Goal: Task Accomplishment & Management: Manage account settings

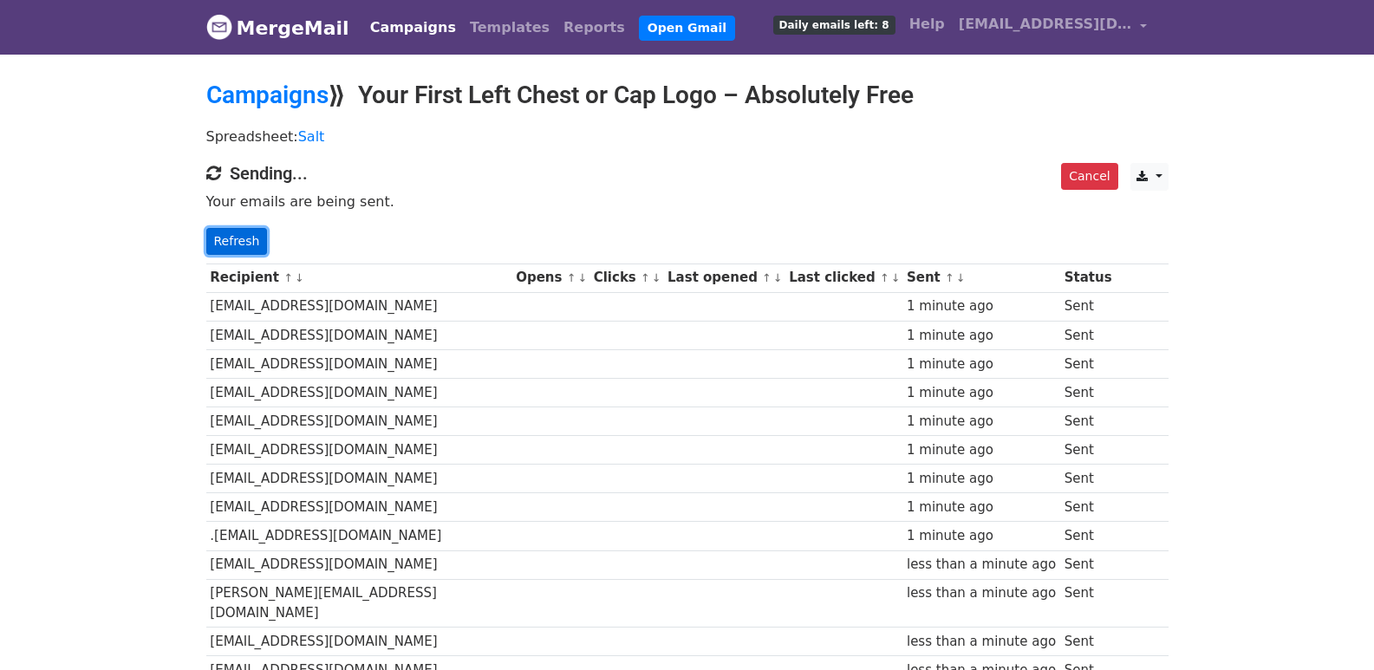
click at [219, 238] on link "Refresh" at bounding box center [237, 241] width 62 height 27
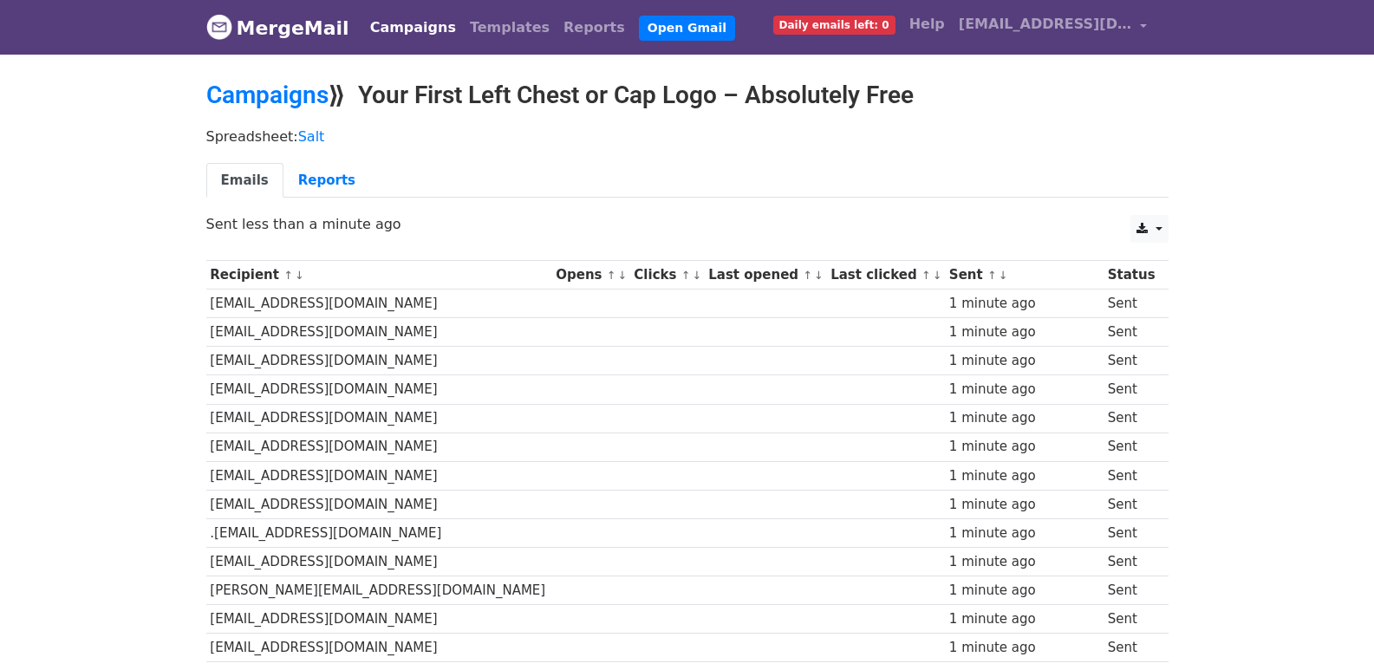
scroll to position [1206, 0]
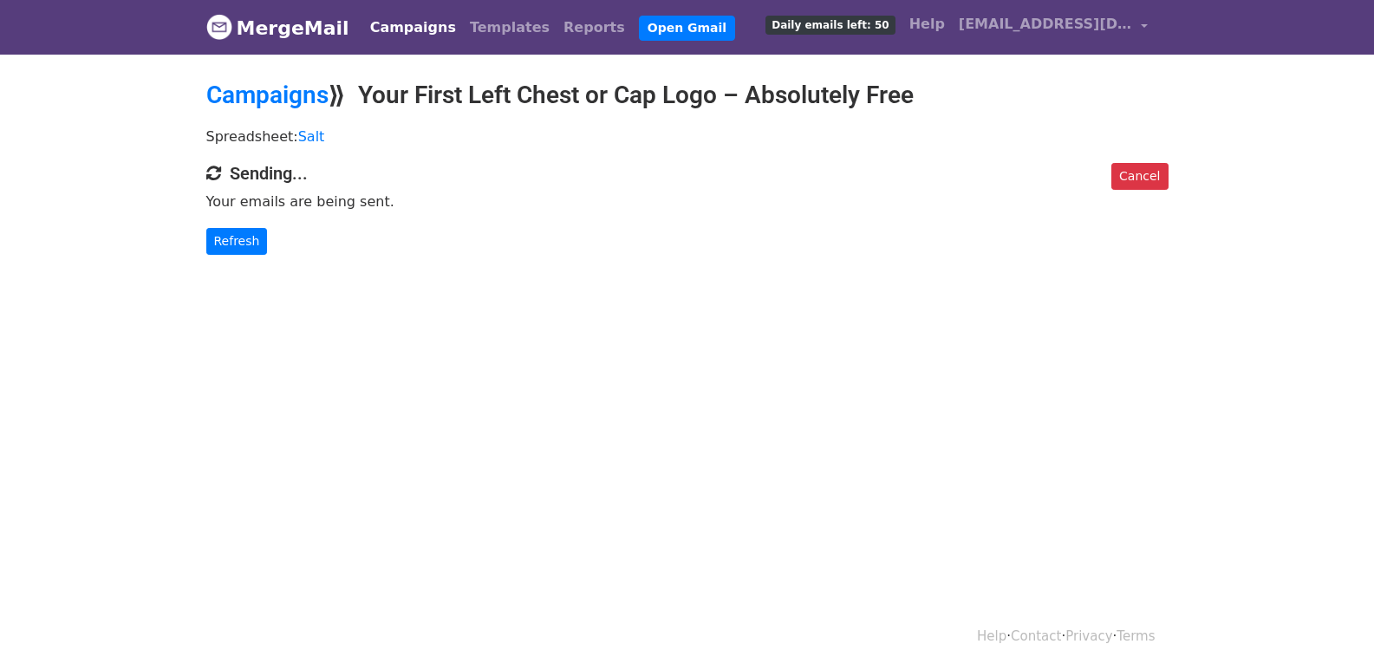
click at [194, 240] on div "Cancel Sending... Your emails are being sent. Refresh" at bounding box center [687, 209] width 988 height 92
click at [248, 247] on link "Refresh" at bounding box center [237, 241] width 62 height 27
